Goal: Go to known website: Go to known website

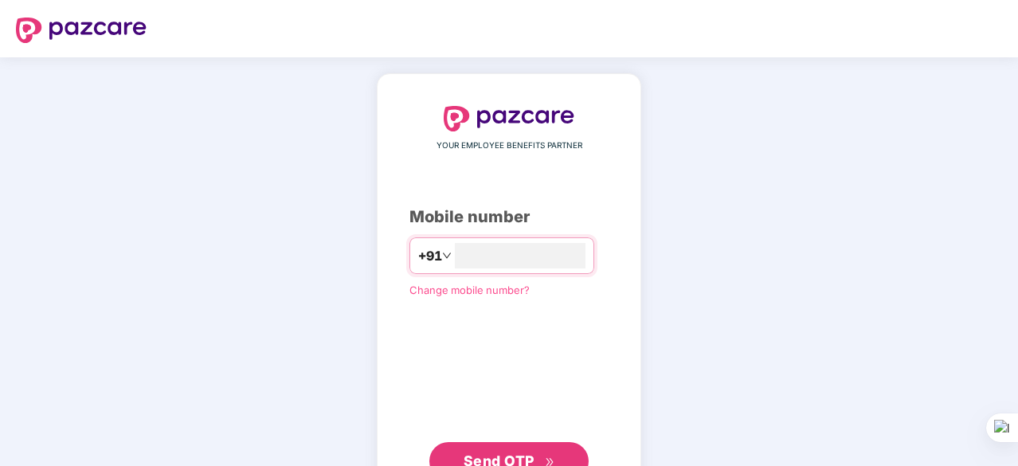
type input "**********"
click at [522, 456] on span "Send OTP" at bounding box center [498, 460] width 71 height 17
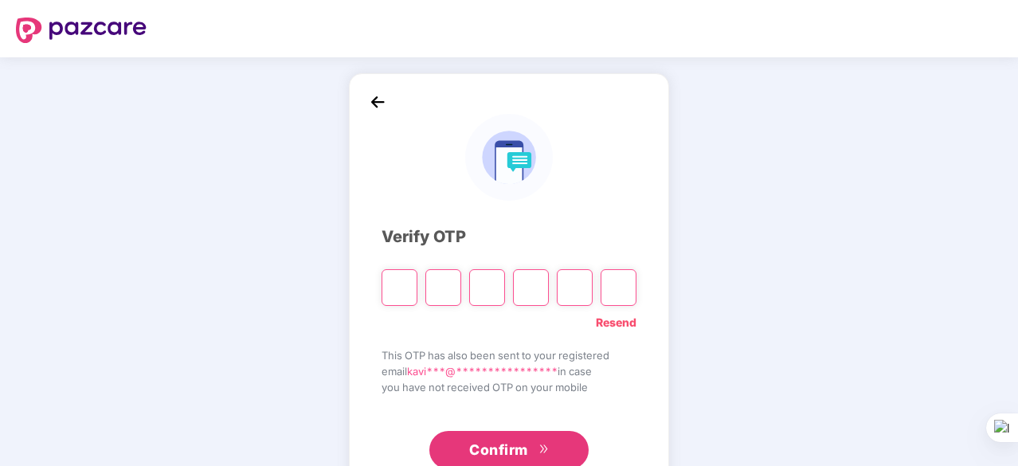
type input "*"
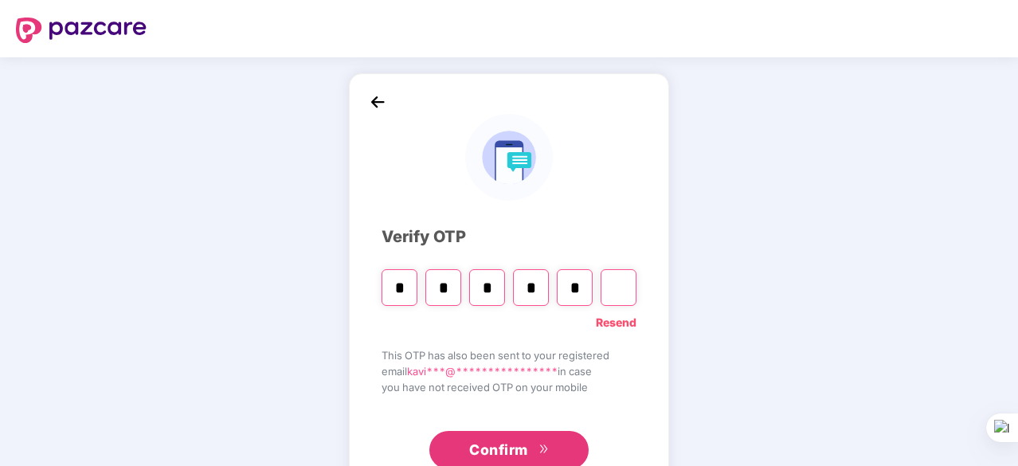
type input "*"
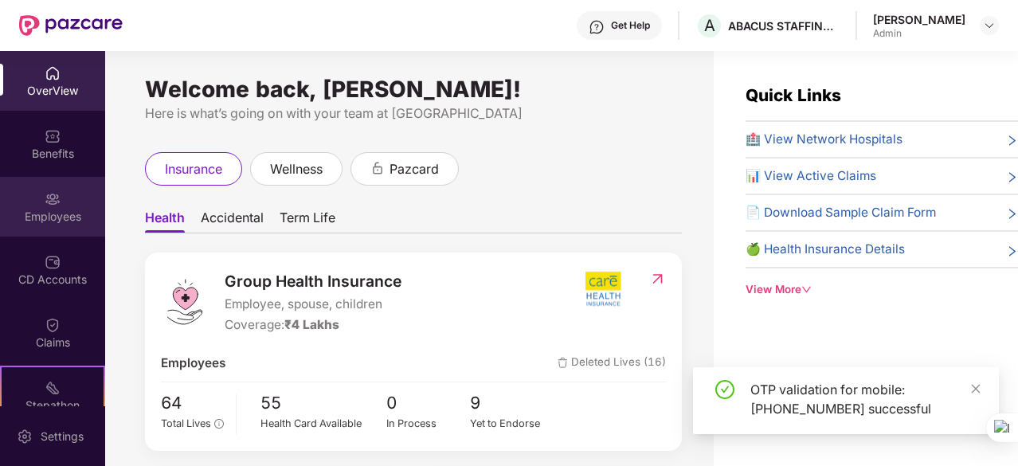
click at [53, 213] on div "Employees" at bounding box center [52, 217] width 105 height 16
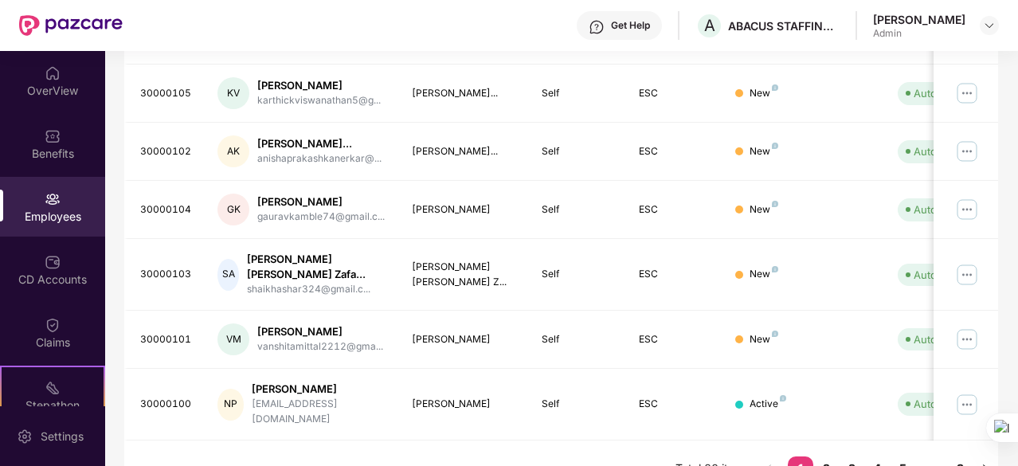
scroll to position [549, 0]
